Goal: Information Seeking & Learning: Learn about a topic

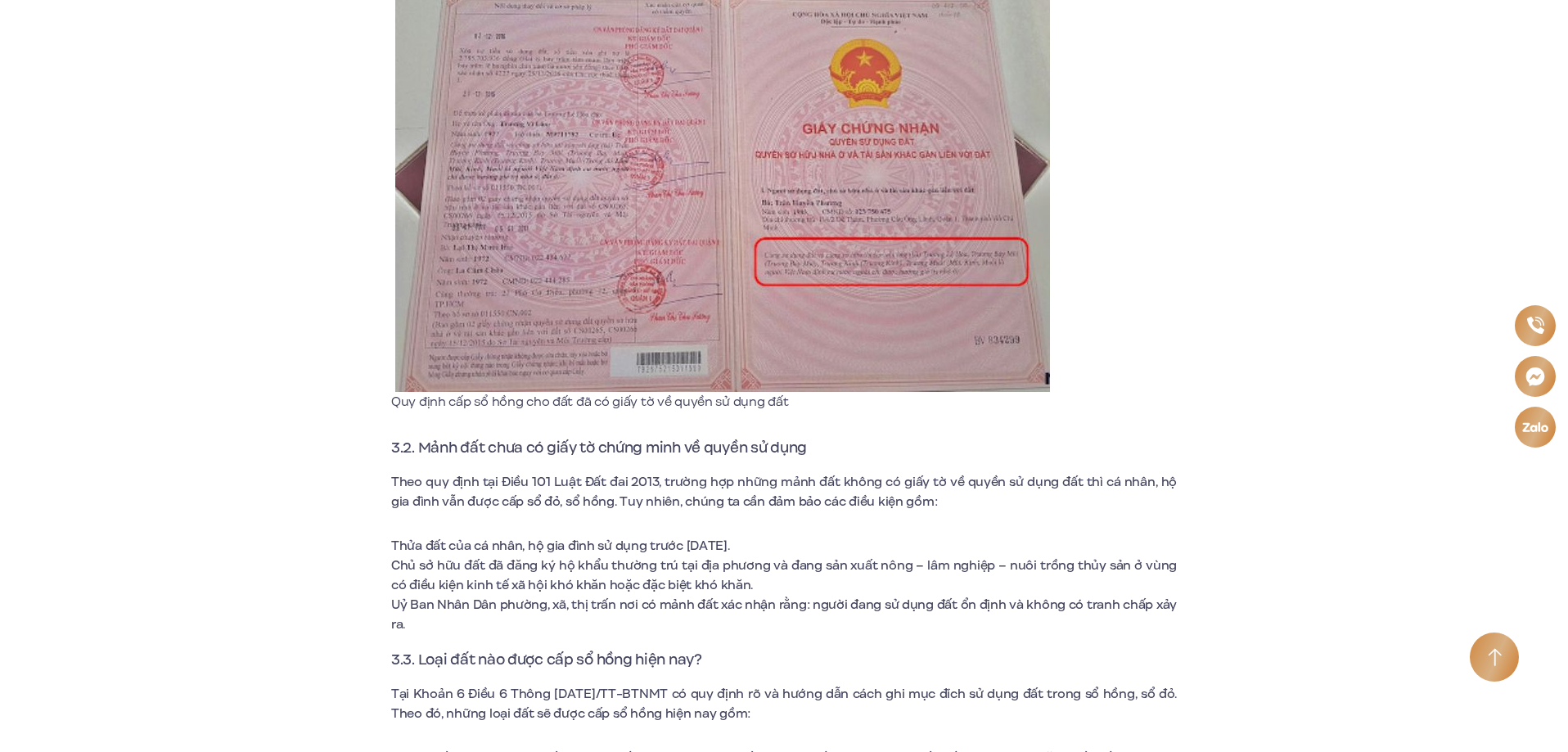
scroll to position [3927, 0]
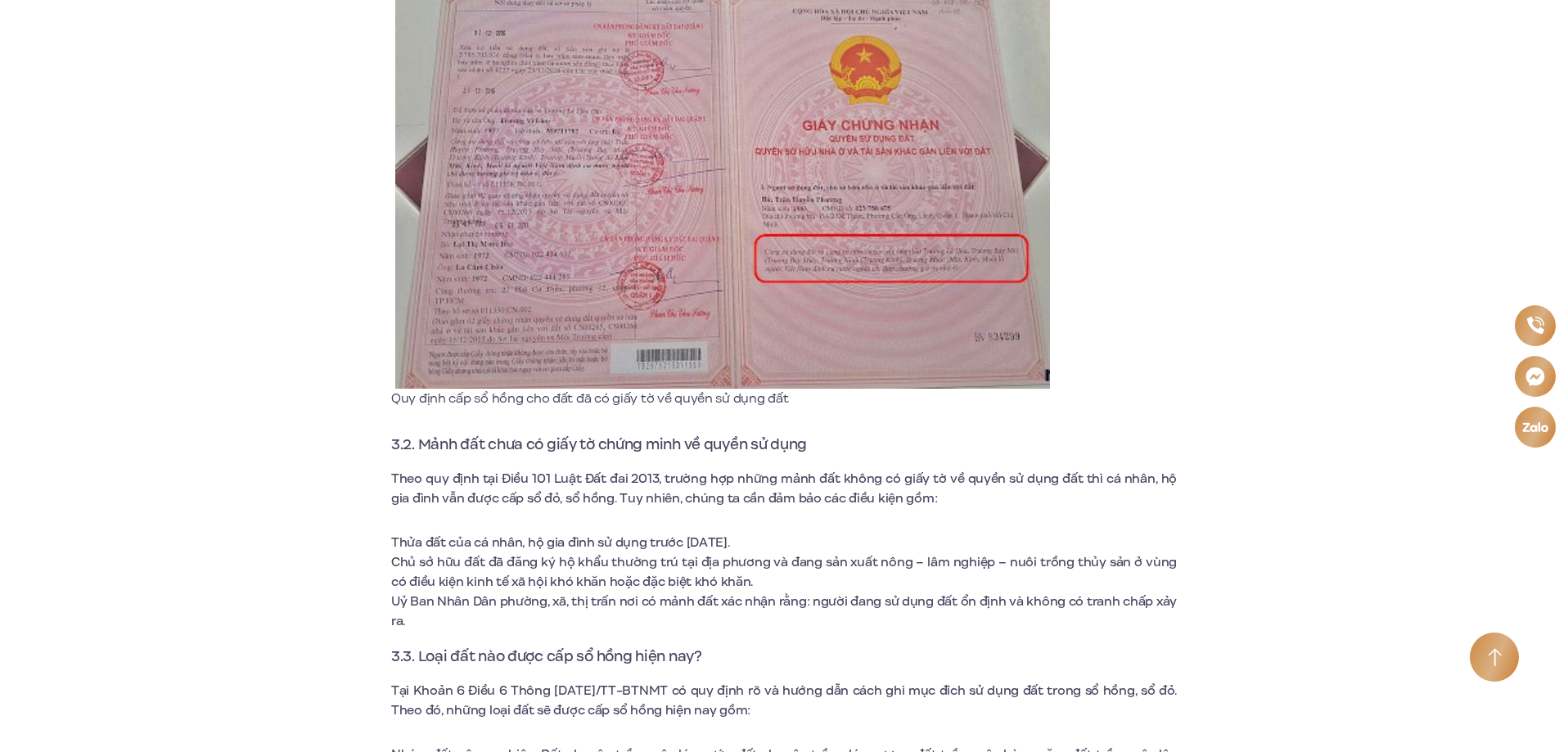
click at [822, 285] on img at bounding box center [722, 184] width 654 height 409
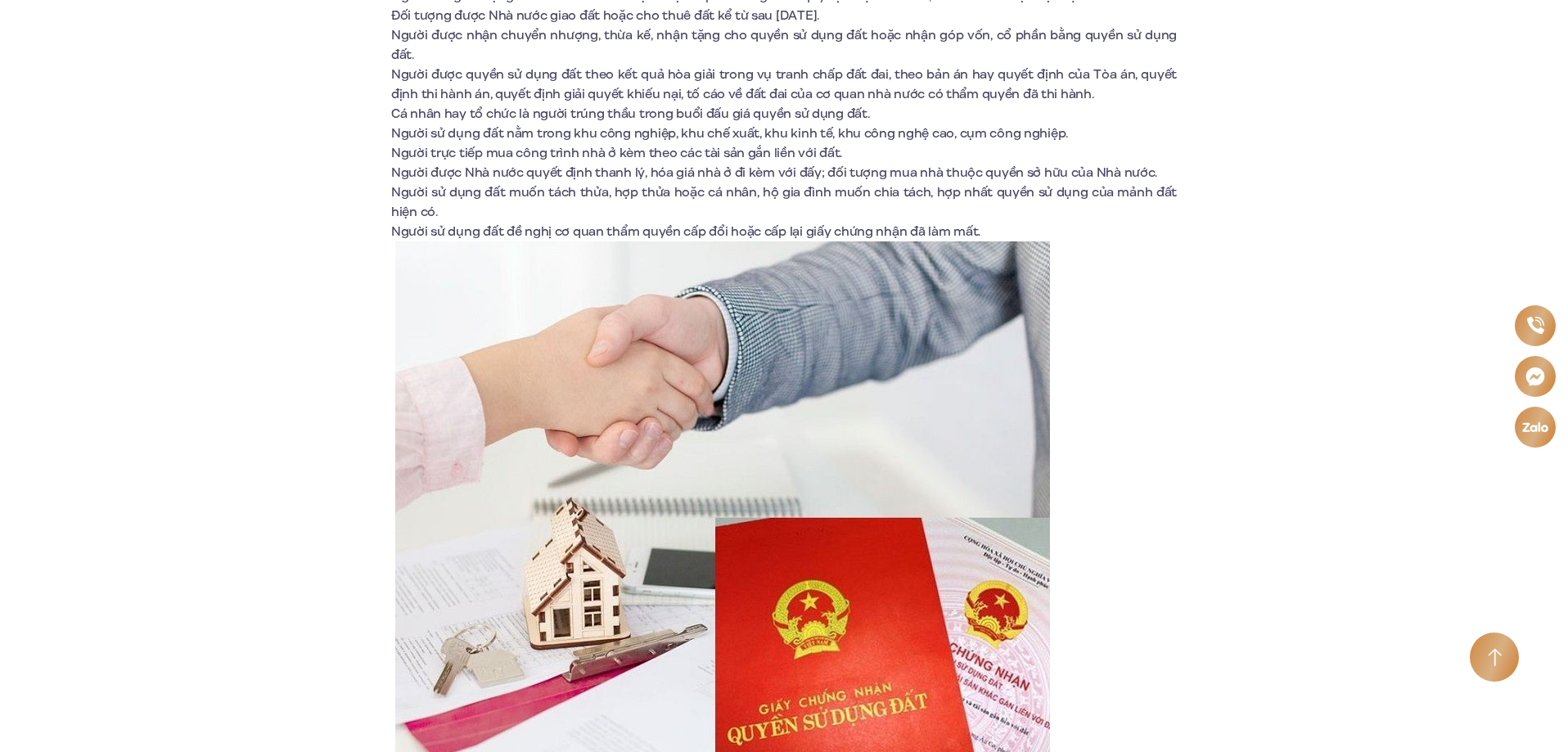
scroll to position [5399, 0]
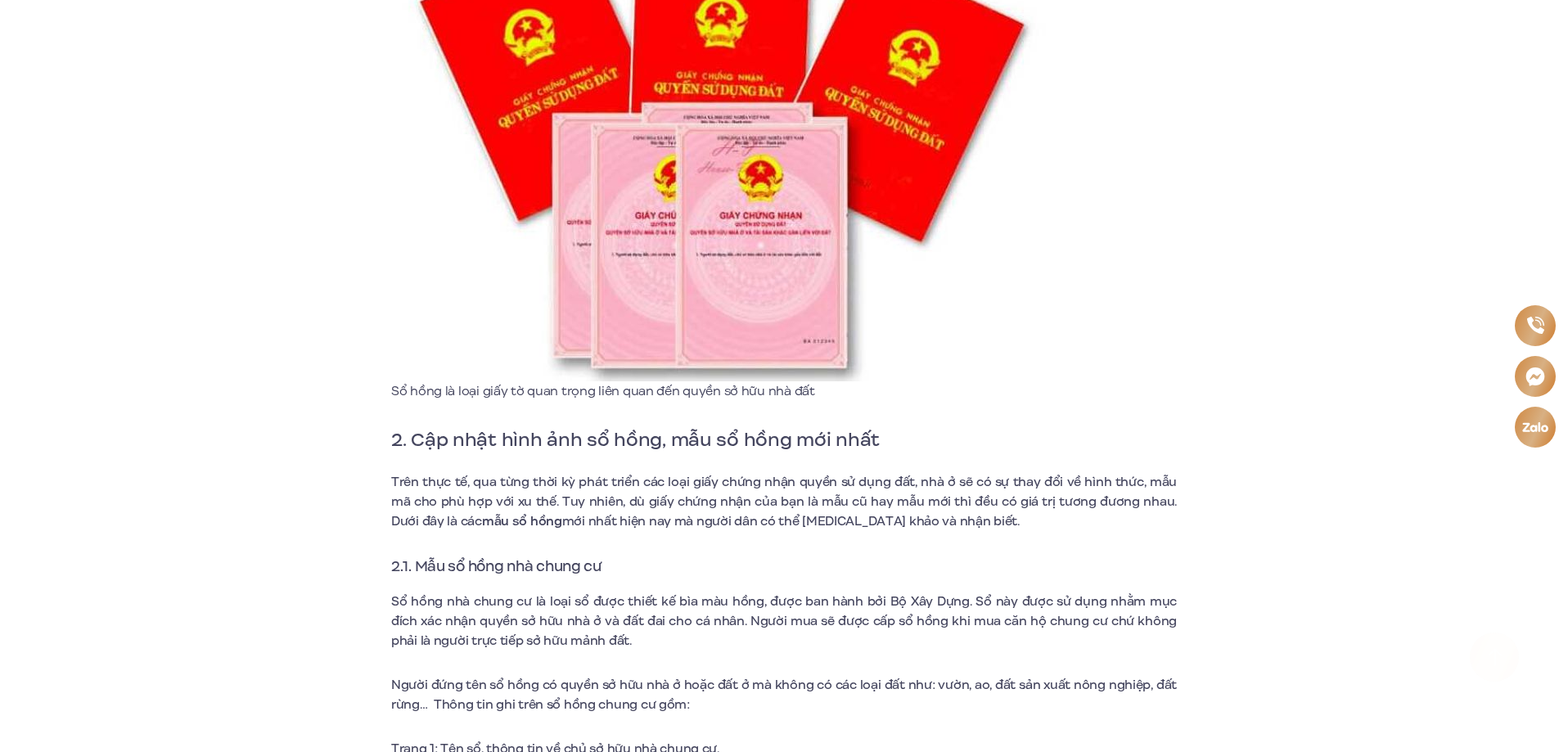
scroll to position [1227, 0]
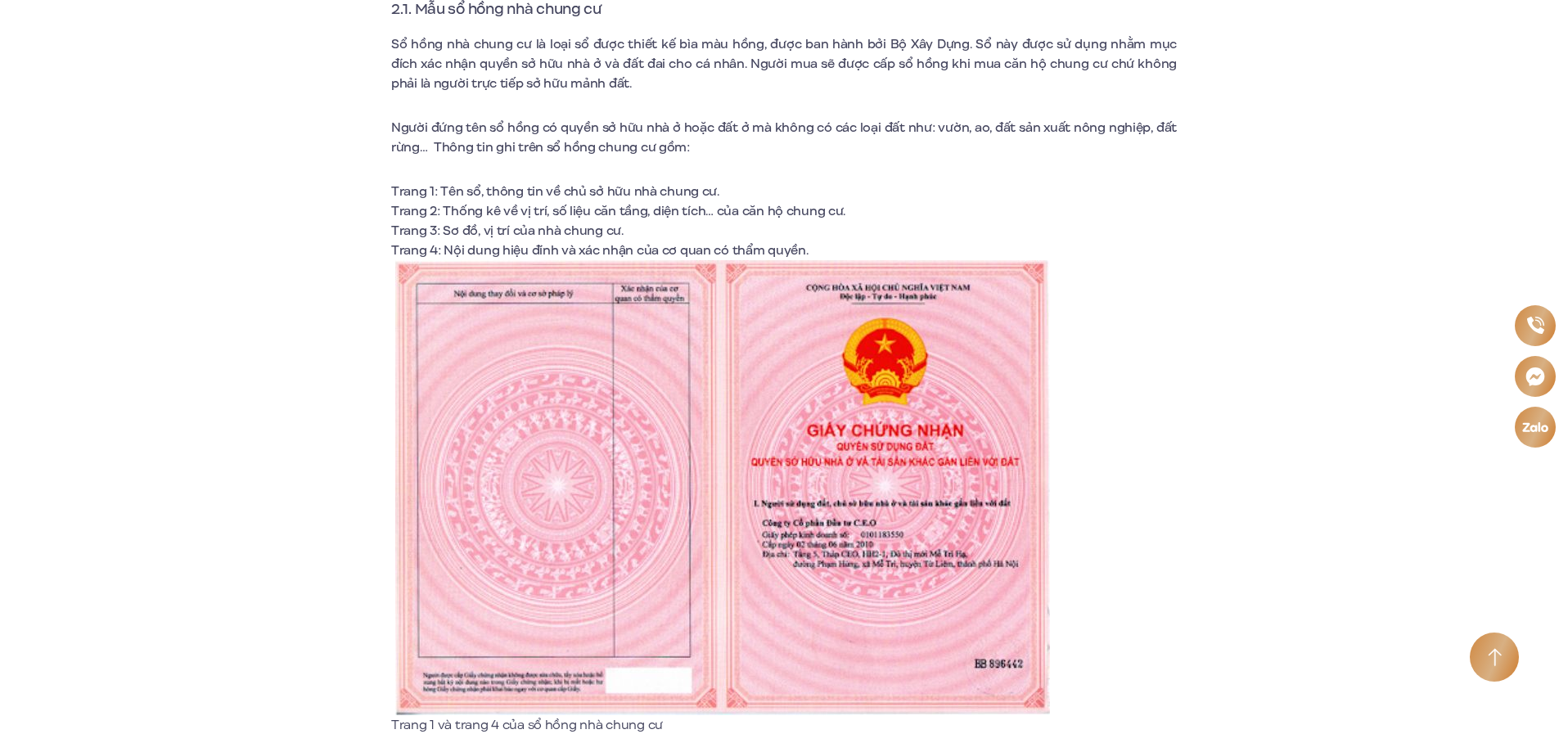
scroll to position [1882, 0]
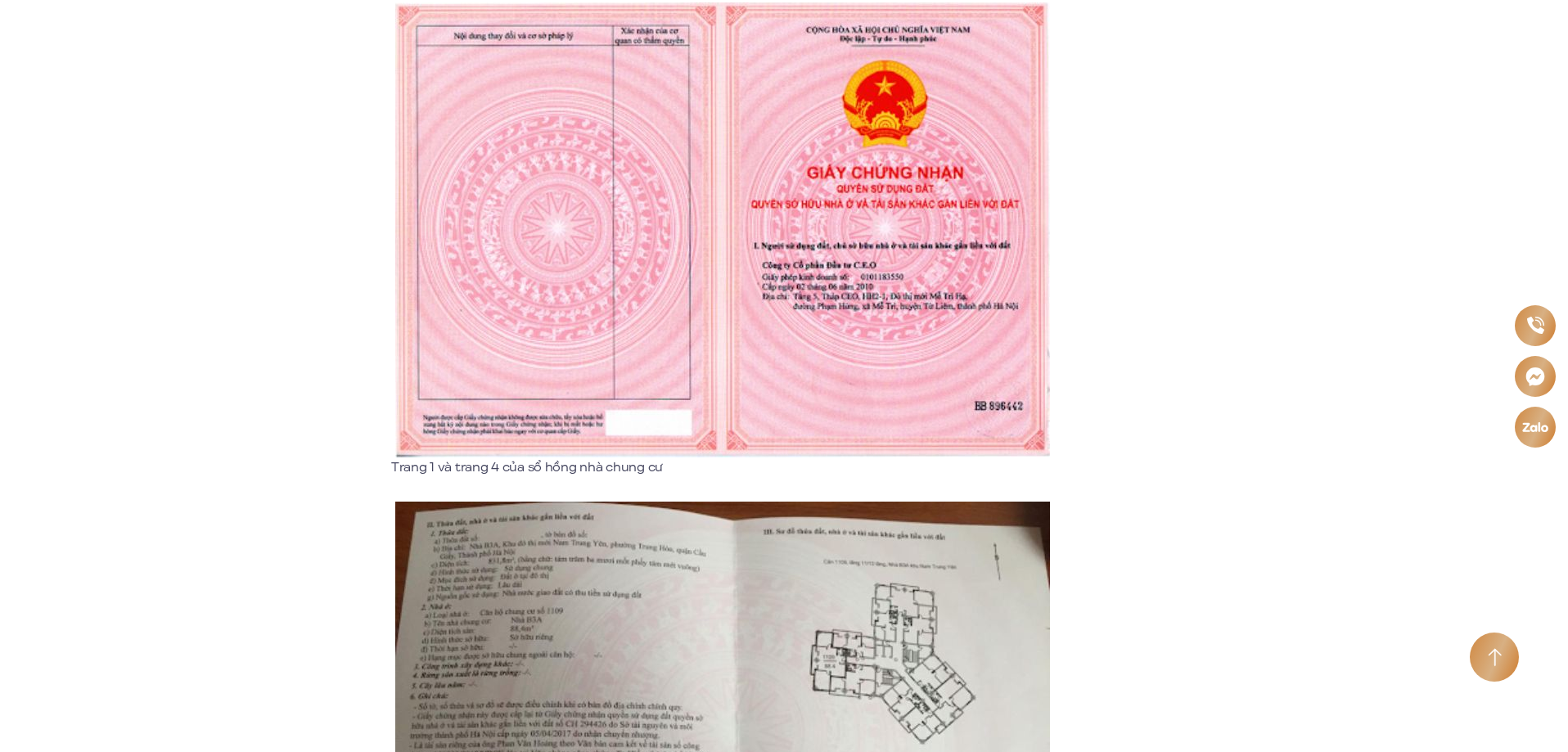
click at [835, 280] on img at bounding box center [722, 229] width 654 height 455
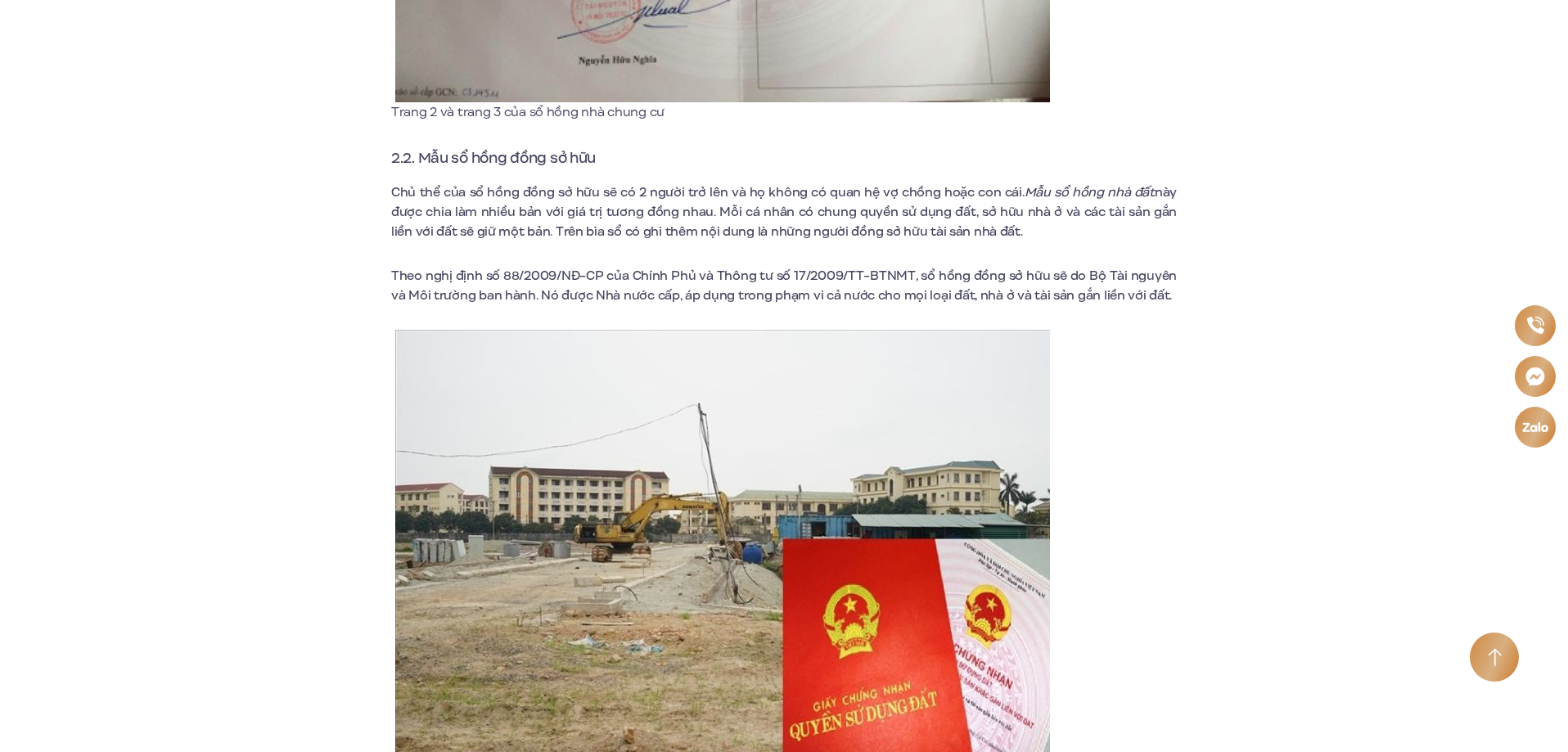
scroll to position [2945, 0]
